Goal: Use online tool/utility: Utilize a website feature to perform a specific function

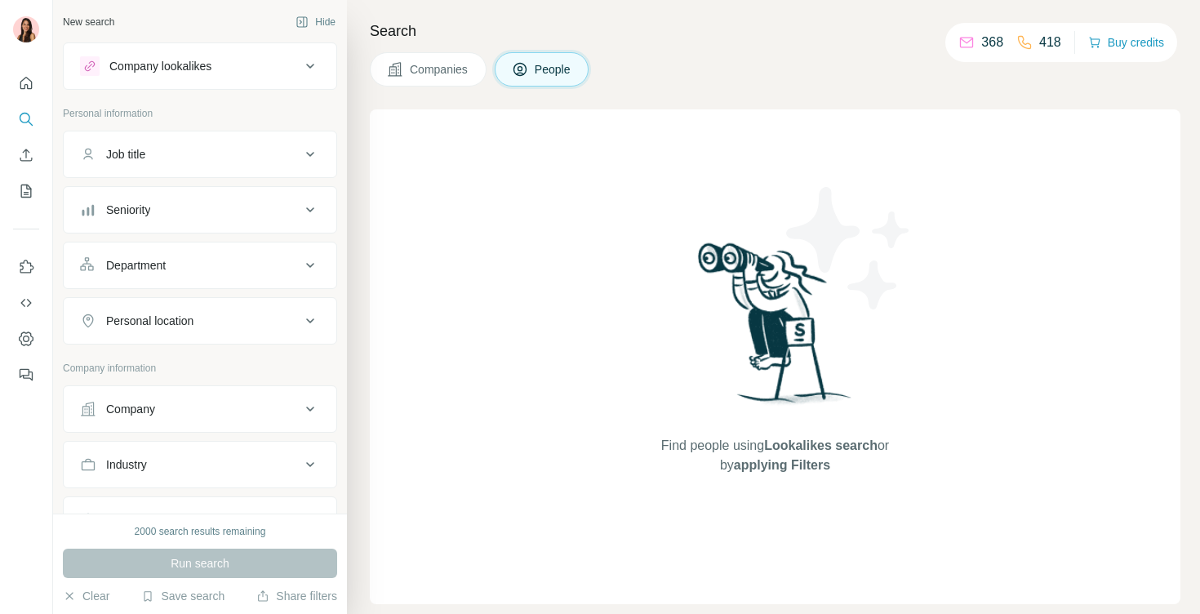
click at [178, 165] on button "Job title" at bounding box center [200, 154] width 273 height 39
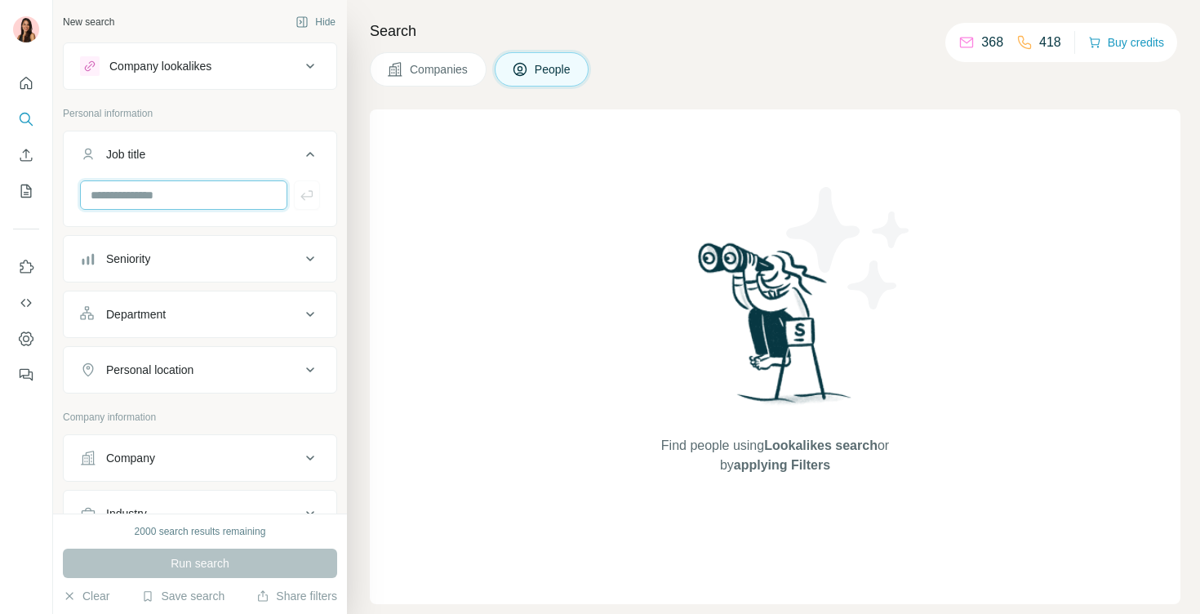
click at [144, 198] on input "text" at bounding box center [183, 194] width 207 height 29
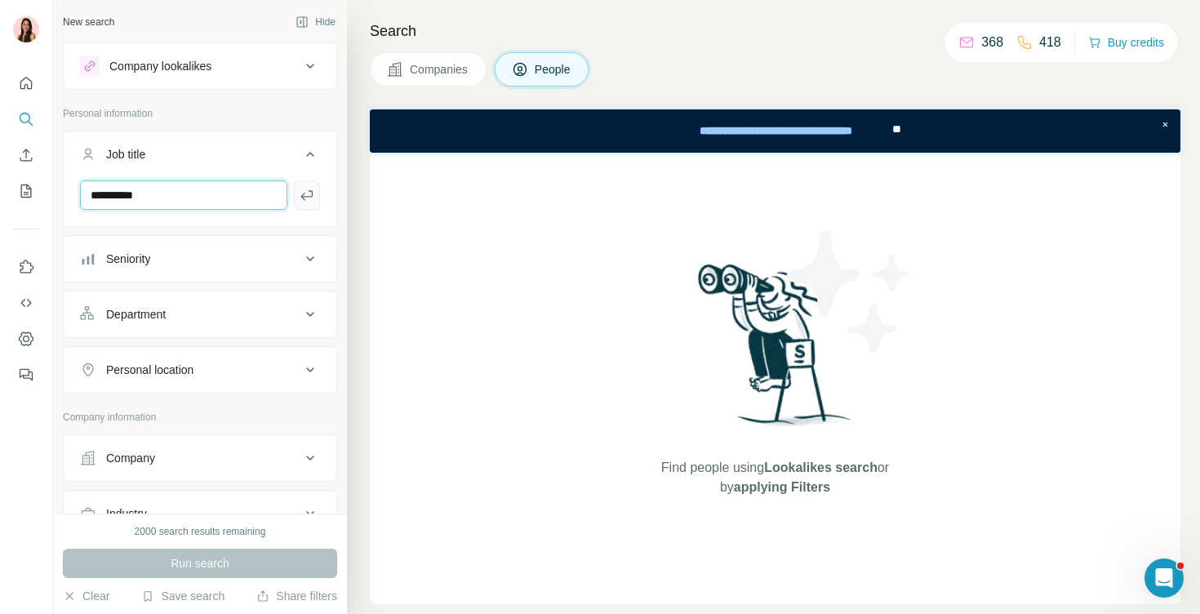
type input "**********"
click at [303, 198] on icon "button" at bounding box center [306, 195] width 12 height 10
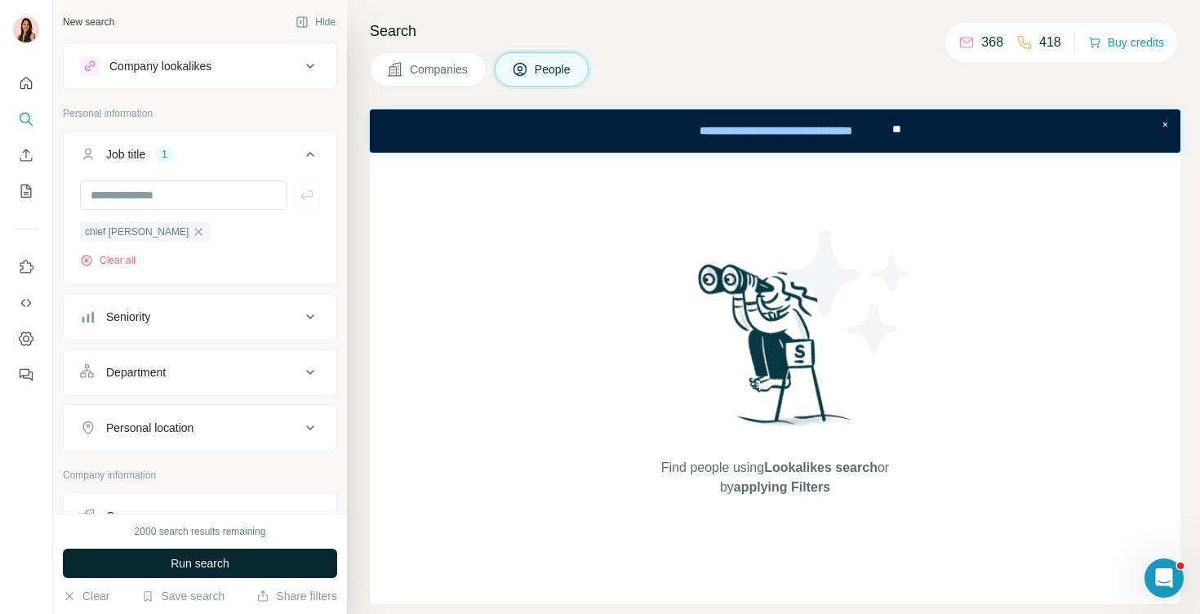
click at [235, 565] on button "Run search" at bounding box center [200, 563] width 274 height 29
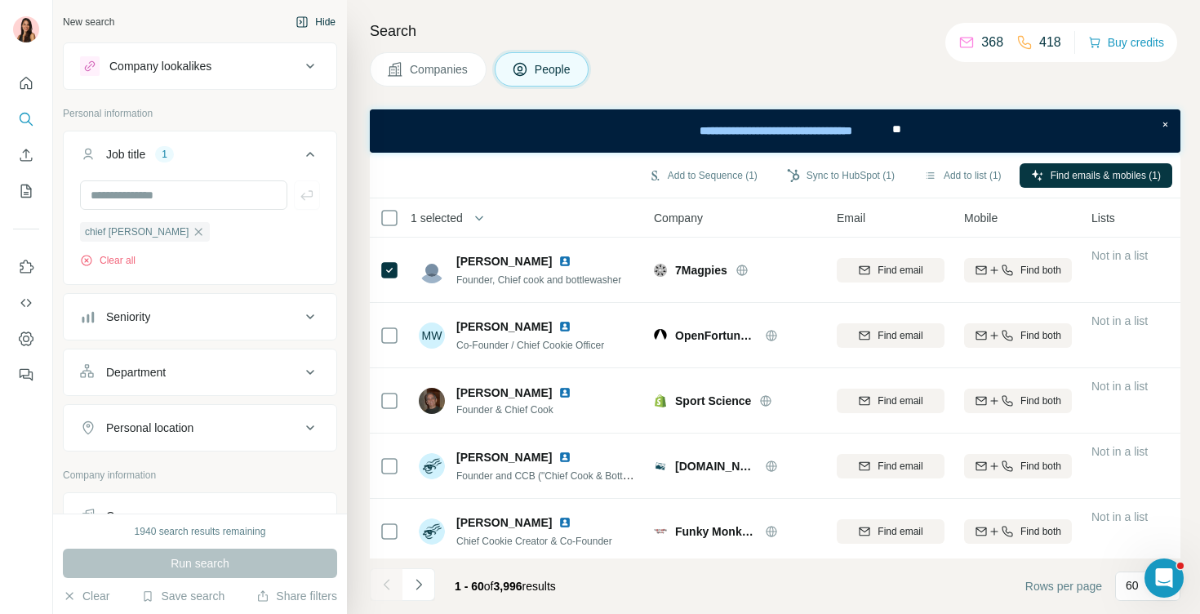
click at [323, 28] on button "Hide" at bounding box center [315, 22] width 63 height 24
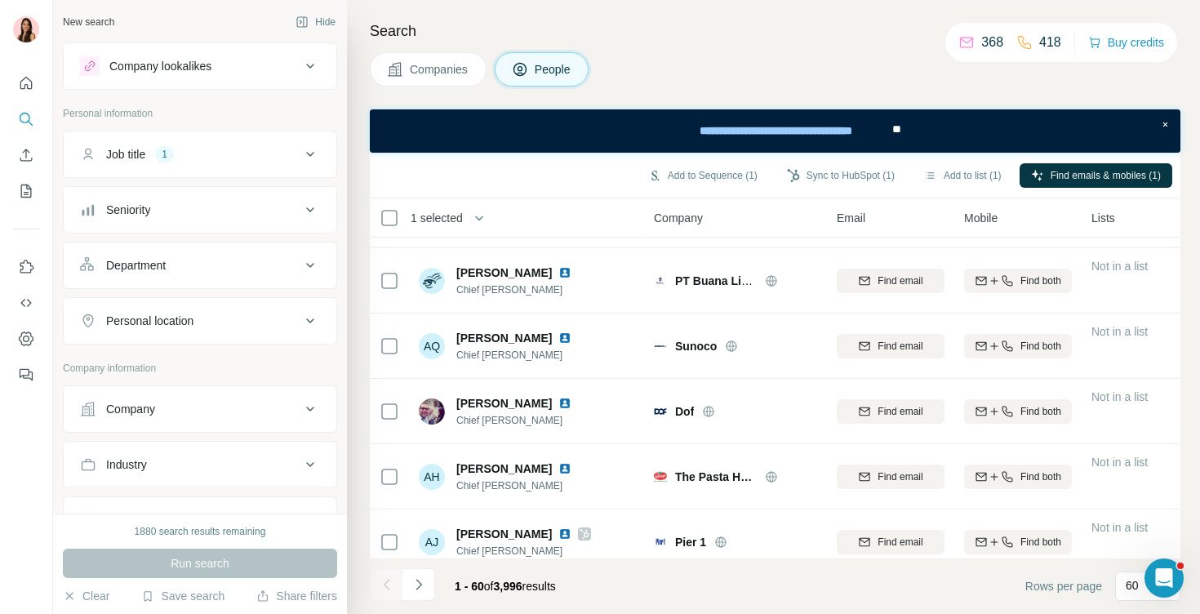
scroll to position [3597, 0]
